Goal: Book appointment/travel/reservation

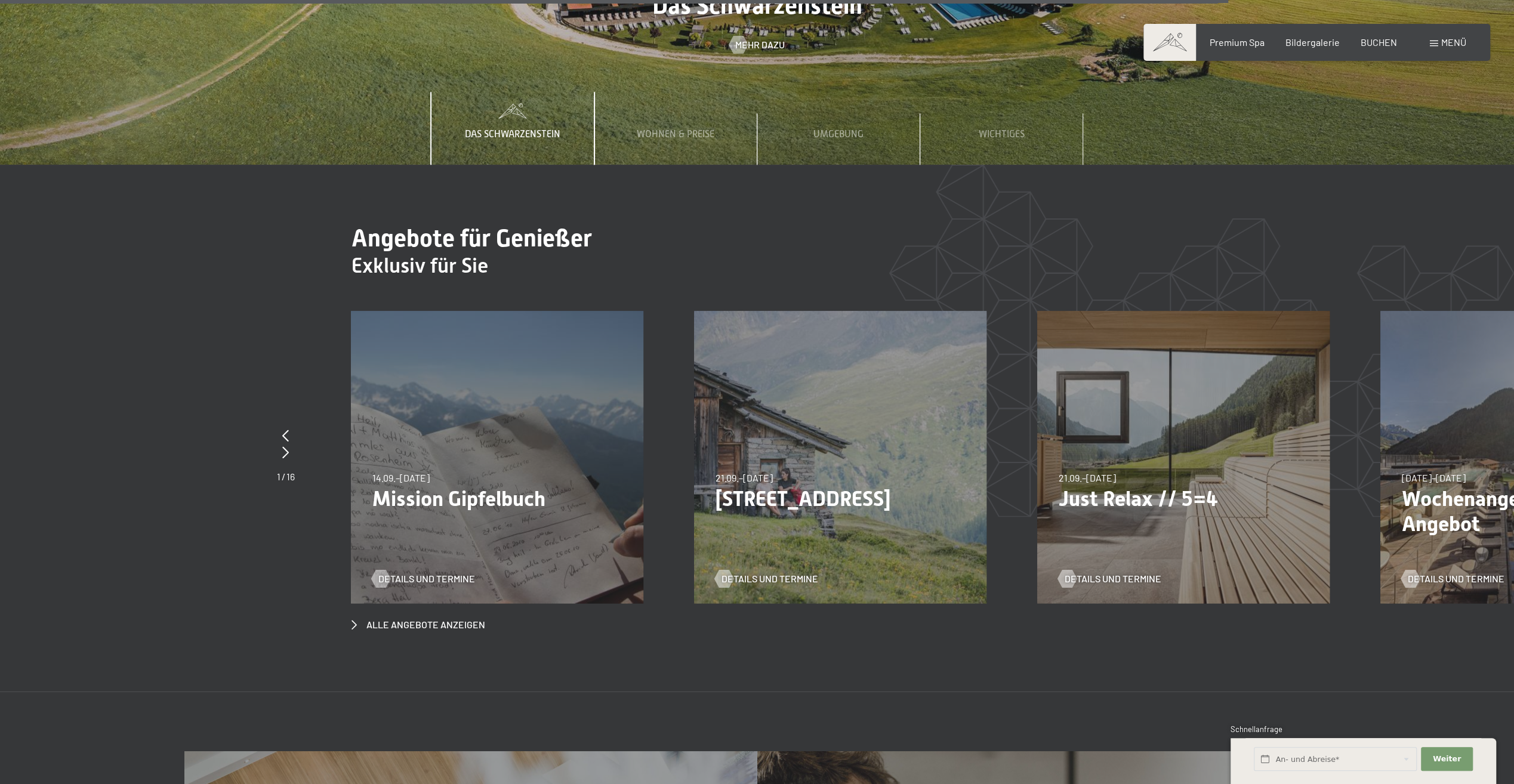
scroll to position [5725, 0]
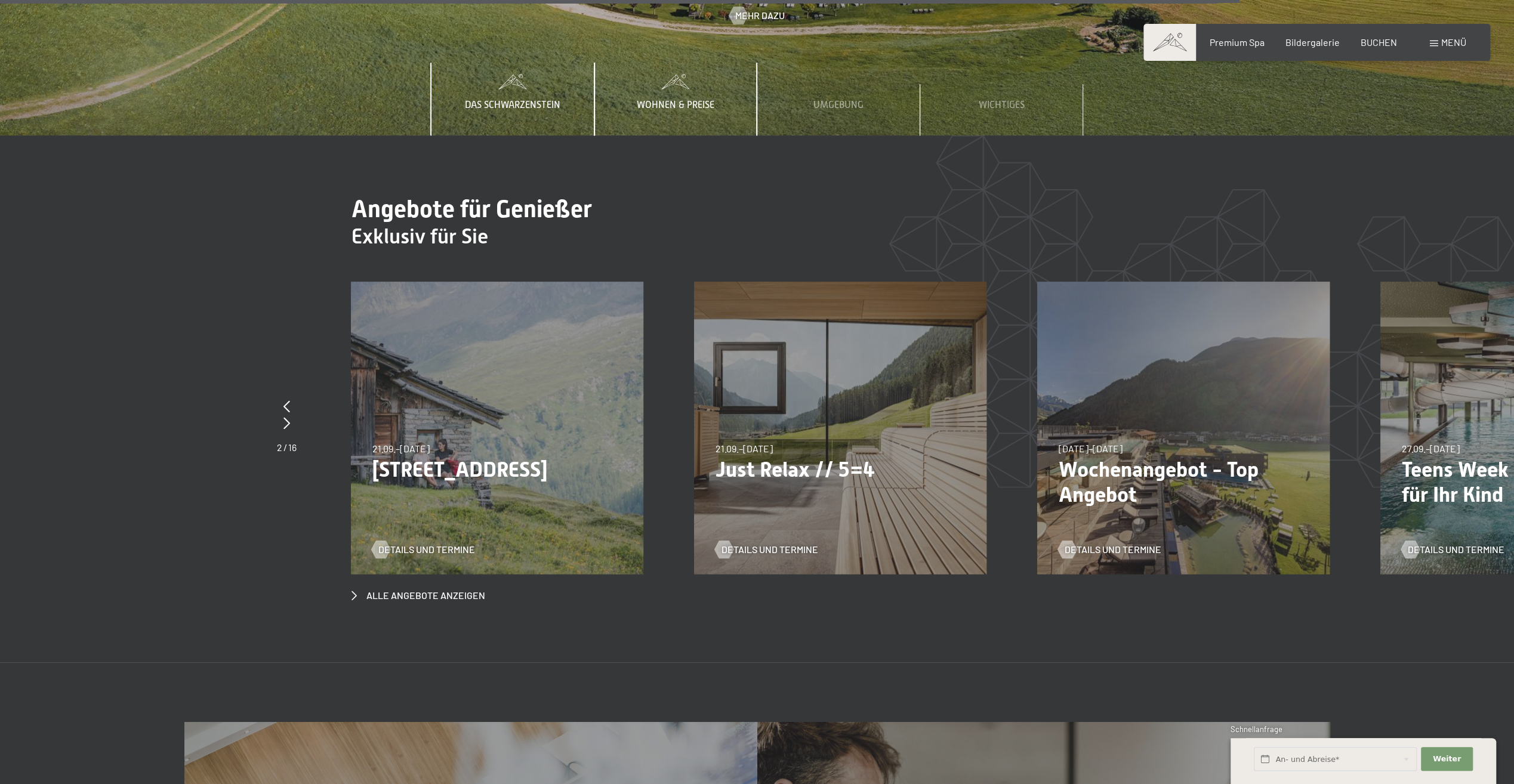
click at [674, 100] on span "Wohnen & Preise" at bounding box center [676, 105] width 78 height 11
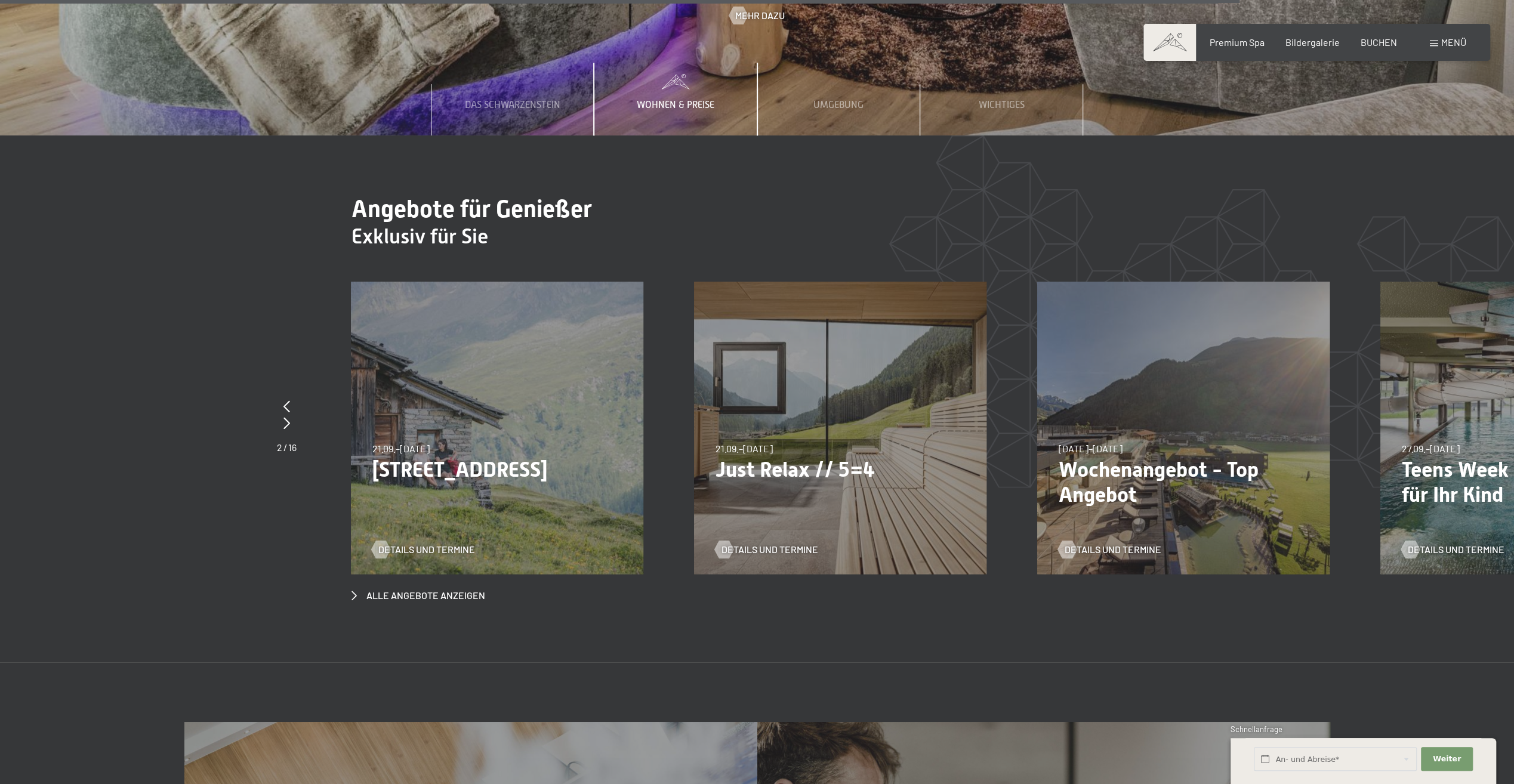
click at [666, 100] on span "Wohnen & Preise" at bounding box center [676, 105] width 78 height 11
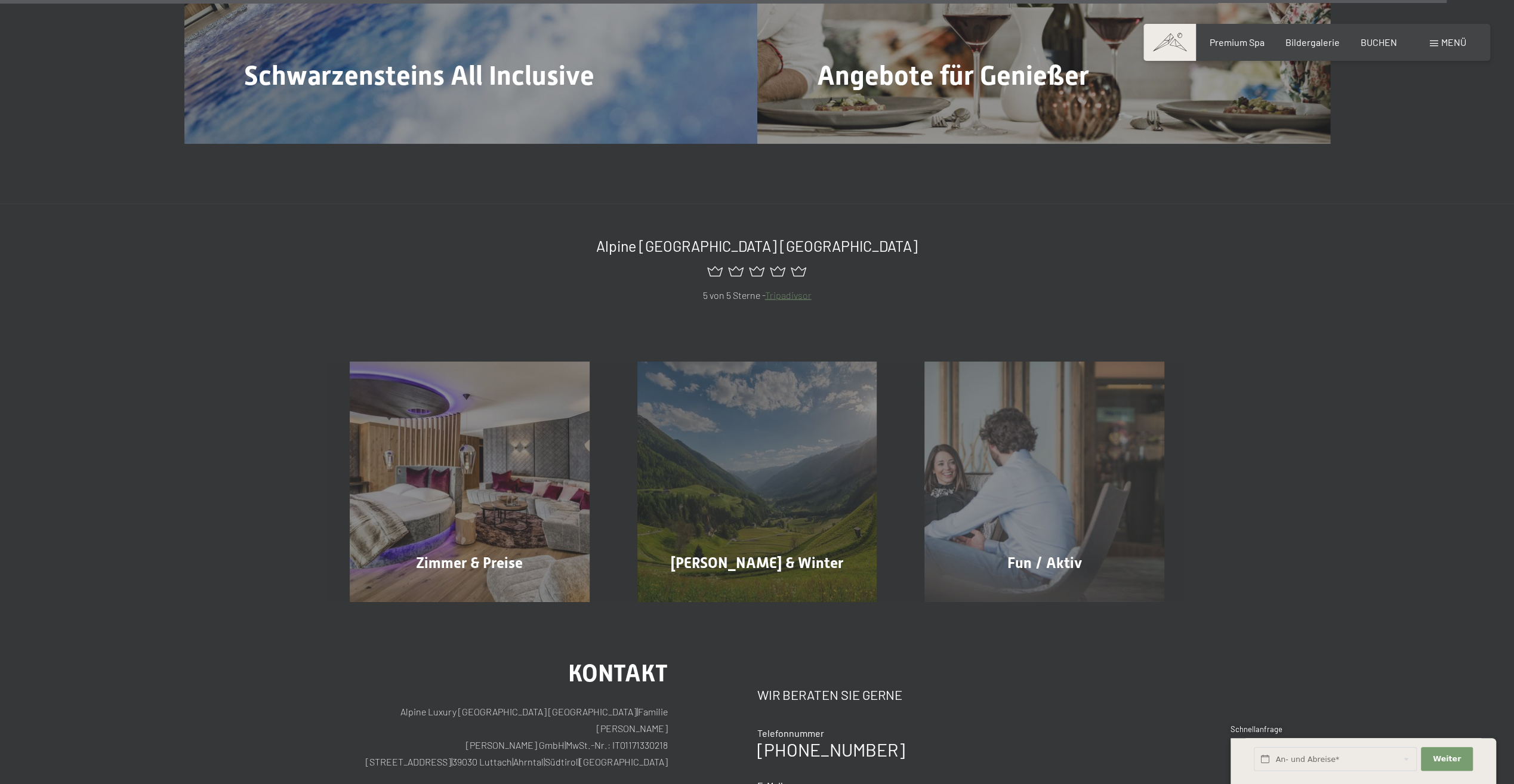
scroll to position [6800, 0]
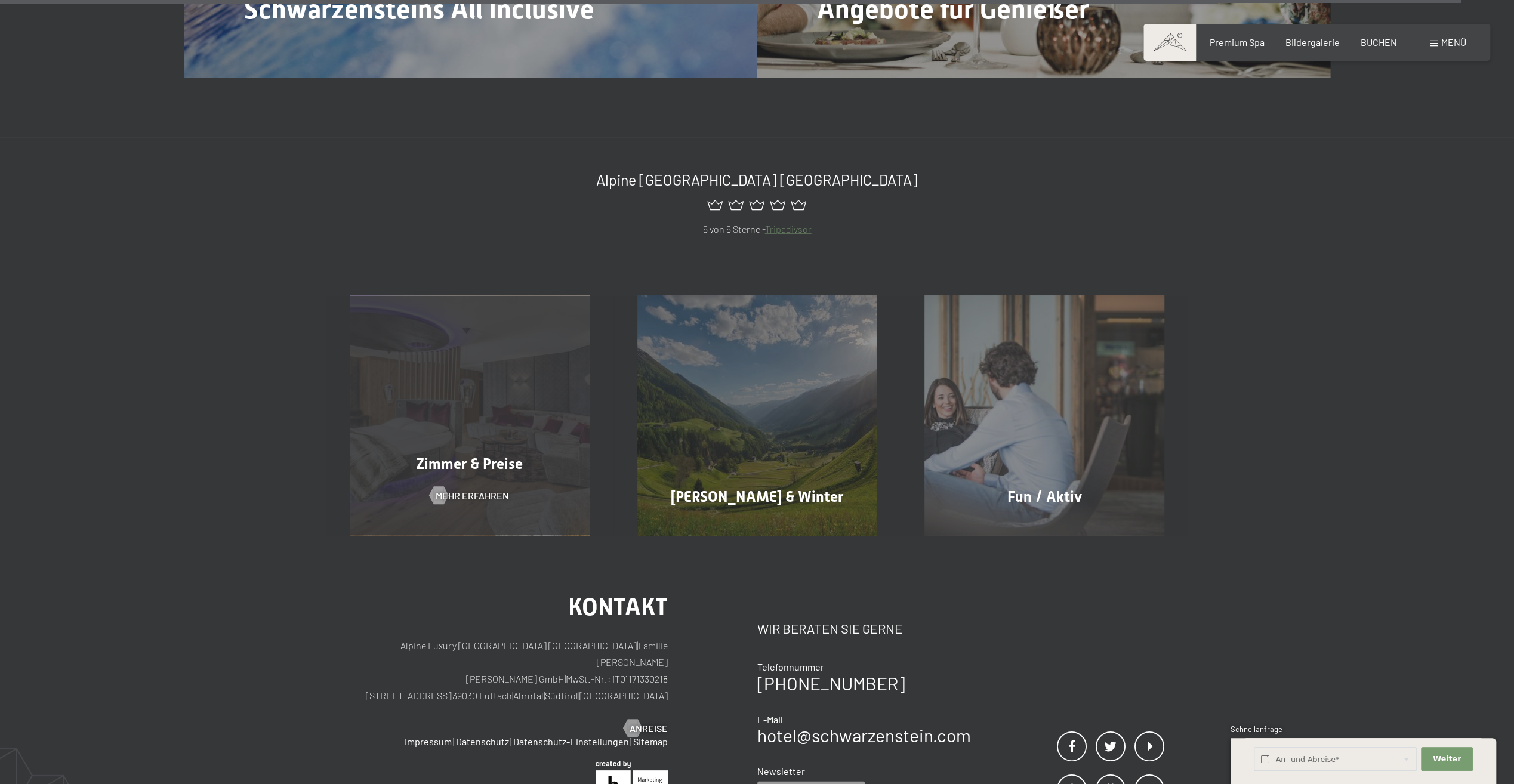
click at [468, 423] on div "Zimmer & Preise Mehr erfahren" at bounding box center [469, 415] width 287 height 240
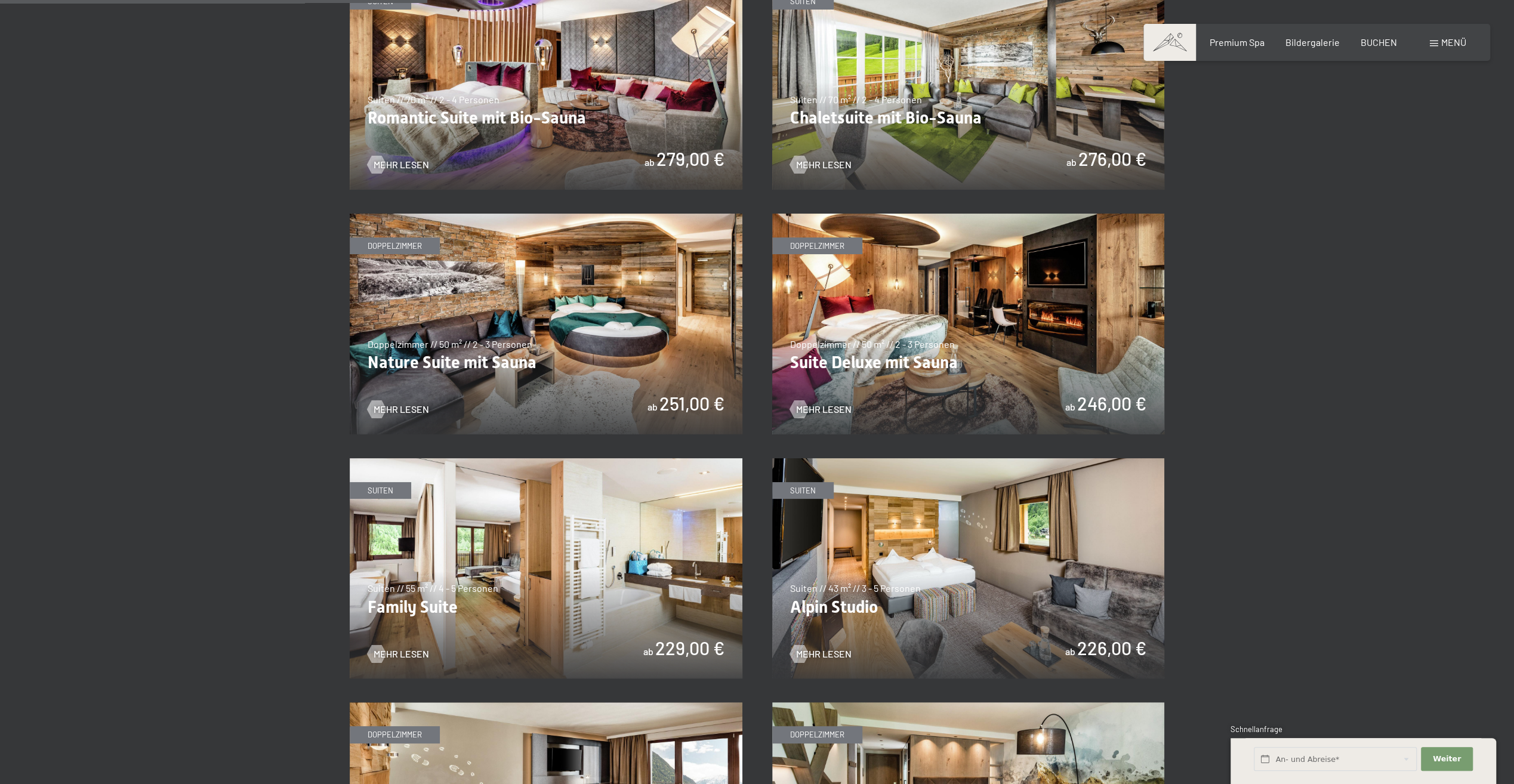
scroll to position [1073, 0]
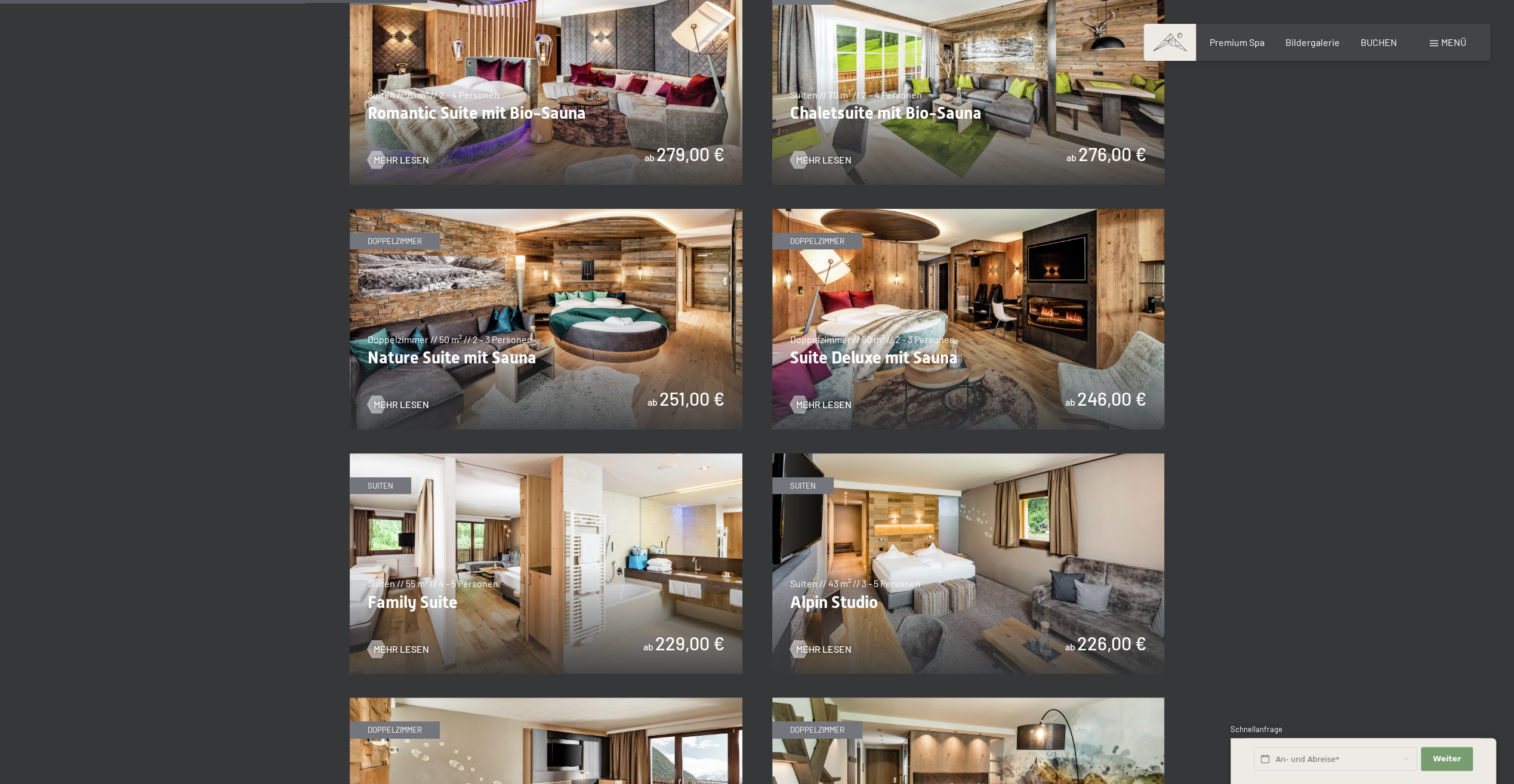
click at [577, 280] on img at bounding box center [546, 319] width 393 height 221
